Goal: Task Accomplishment & Management: Manage account settings

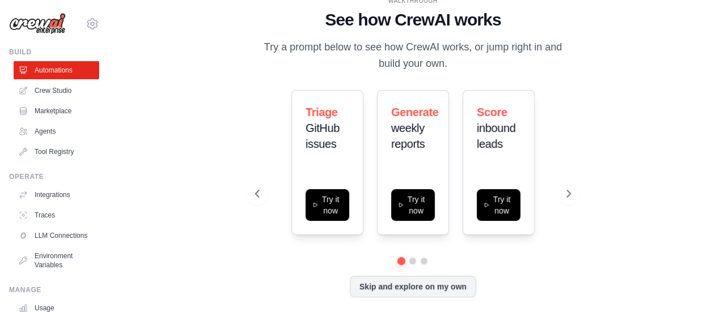
scroll to position [3, 0]
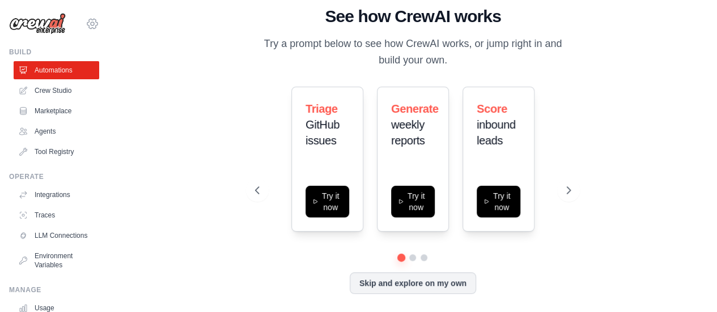
click at [86, 24] on icon at bounding box center [93, 24] width 14 height 14
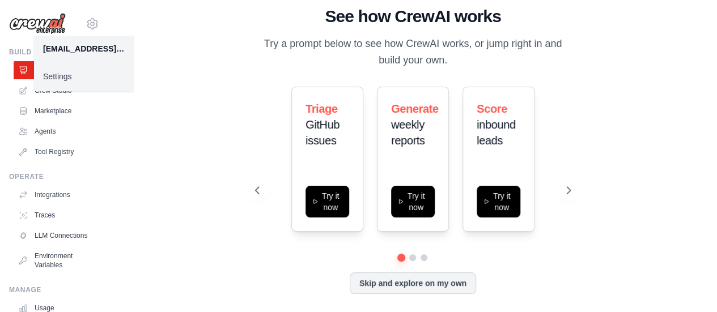
click at [74, 77] on link "Settings" at bounding box center [84, 76] width 100 height 20
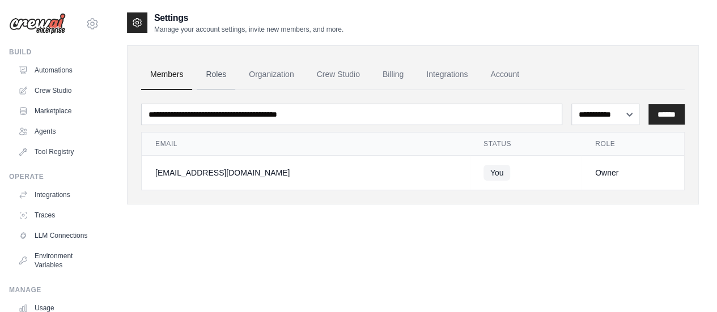
click at [220, 66] on link "Roles" at bounding box center [216, 75] width 39 height 31
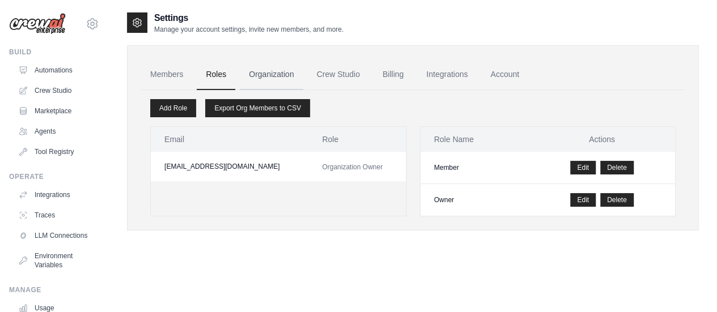
click at [272, 77] on link "Organization" at bounding box center [271, 75] width 63 height 31
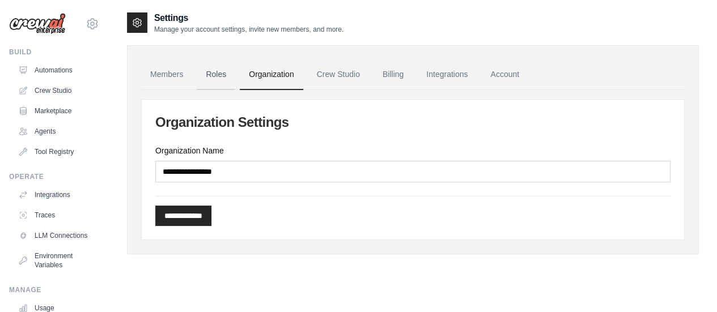
click at [217, 75] on link "Roles" at bounding box center [216, 75] width 39 height 31
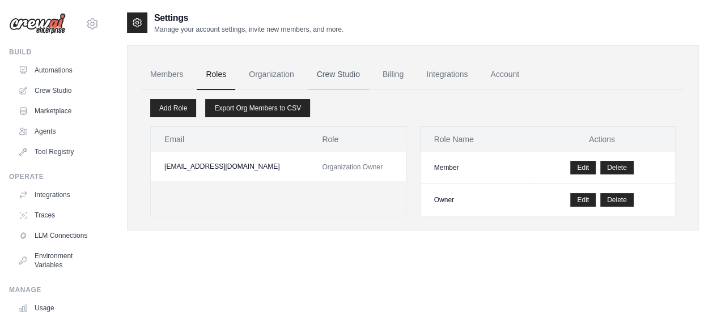
click at [320, 73] on link "Crew Studio" at bounding box center [338, 75] width 61 height 31
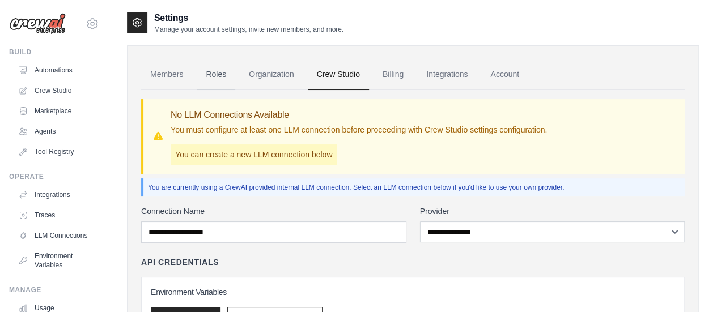
click at [219, 77] on link "Roles" at bounding box center [216, 75] width 39 height 31
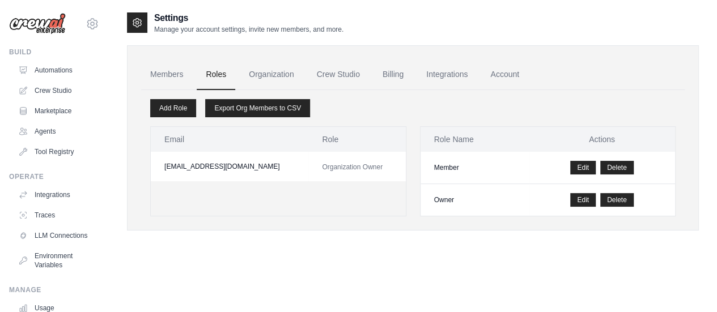
scroll to position [23, 0]
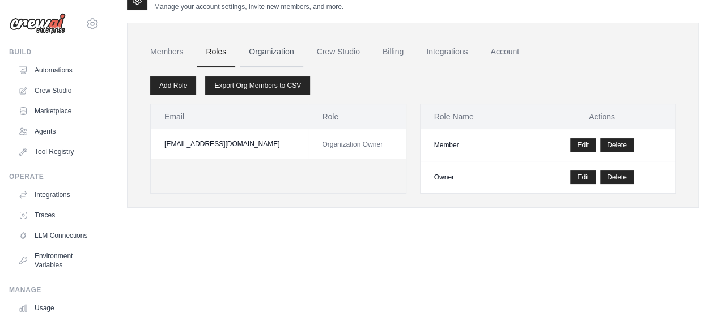
click at [265, 55] on link "Organization" at bounding box center [271, 52] width 63 height 31
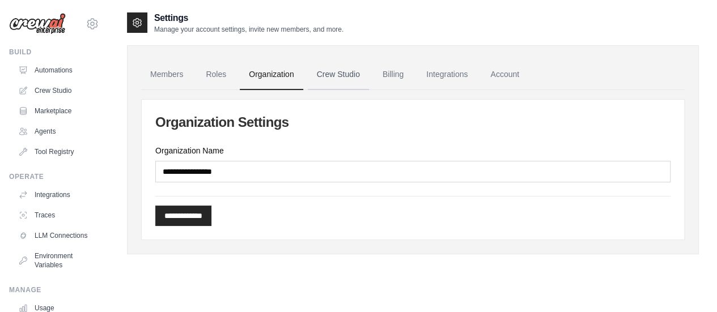
click at [327, 72] on link "Crew Studio" at bounding box center [338, 75] width 61 height 31
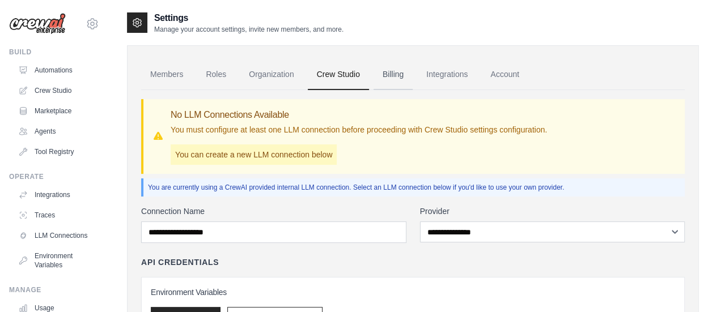
click at [385, 77] on link "Billing" at bounding box center [392, 75] width 39 height 31
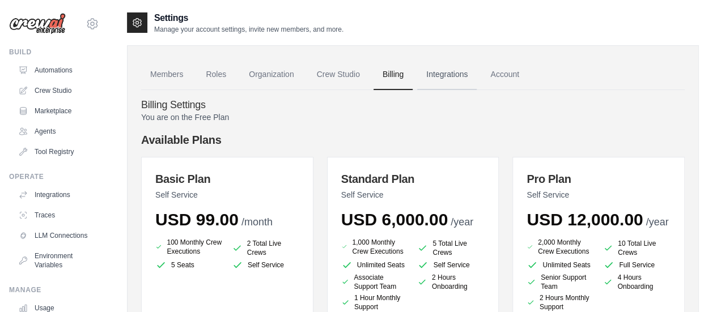
click at [447, 74] on link "Integrations" at bounding box center [447, 75] width 60 height 31
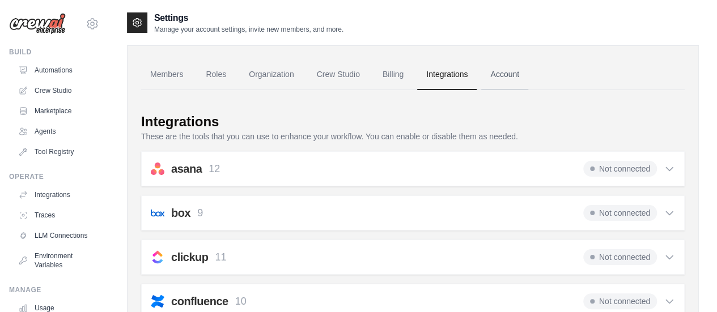
click at [503, 78] on link "Account" at bounding box center [504, 75] width 47 height 31
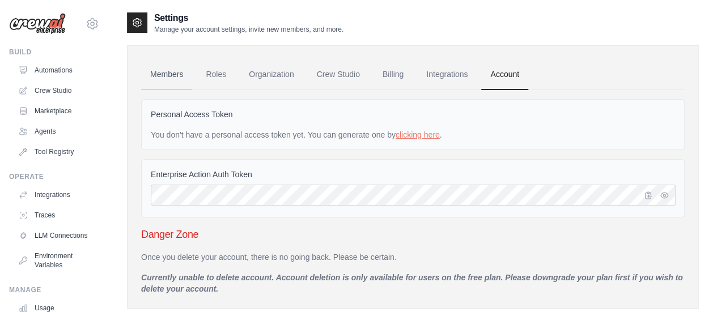
click at [175, 77] on link "Members" at bounding box center [166, 75] width 51 height 31
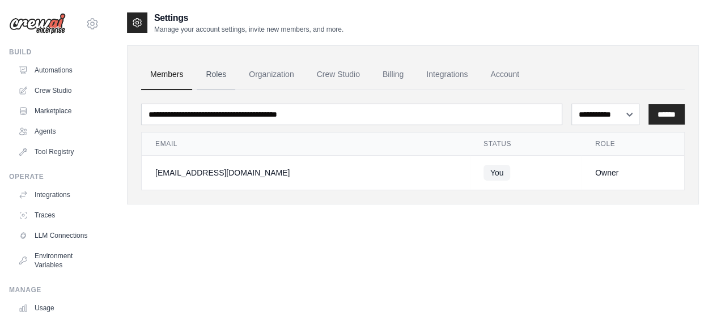
click at [215, 74] on link "Roles" at bounding box center [216, 75] width 39 height 31
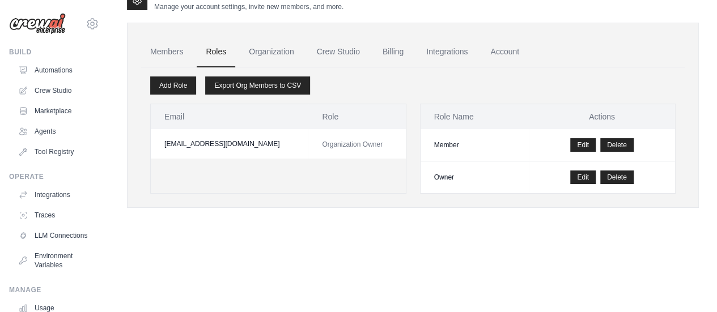
scroll to position [94, 0]
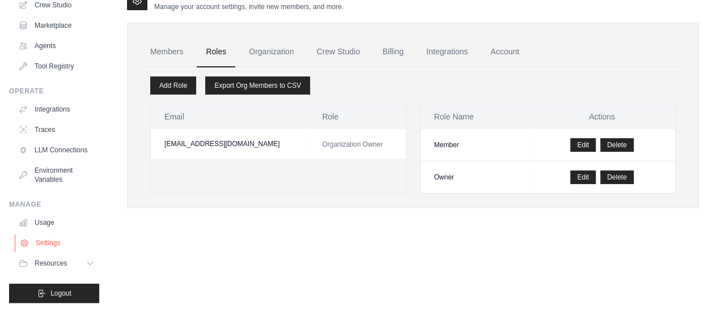
click at [47, 249] on link "Settings" at bounding box center [58, 243] width 86 height 18
